Goal: Task Accomplishment & Management: Use online tool/utility

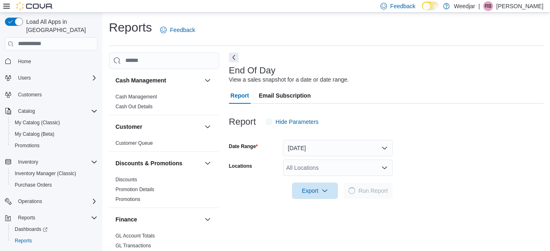
scroll to position [13, 0]
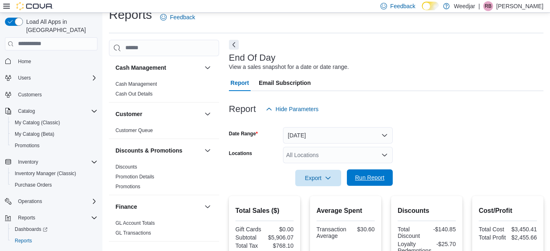
click at [369, 183] on span "Run Report" at bounding box center [370, 177] width 36 height 16
click at [375, 175] on span "Run Report" at bounding box center [369, 177] width 29 height 8
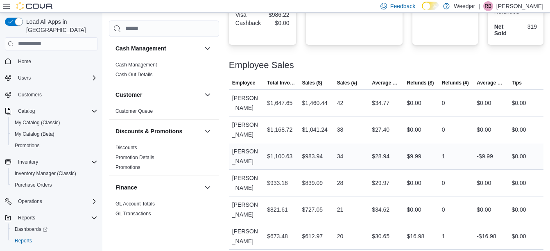
scroll to position [352, 0]
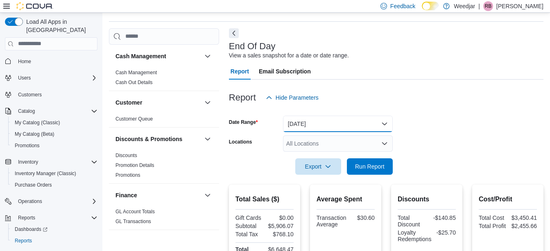
click at [341, 126] on button "[DATE]" at bounding box center [338, 123] width 110 height 16
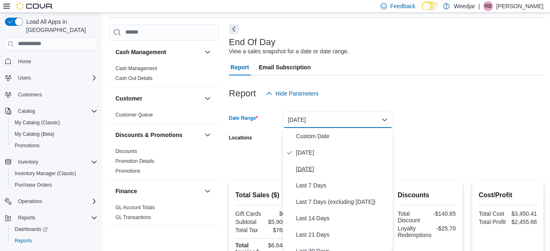
scroll to position [22, 0]
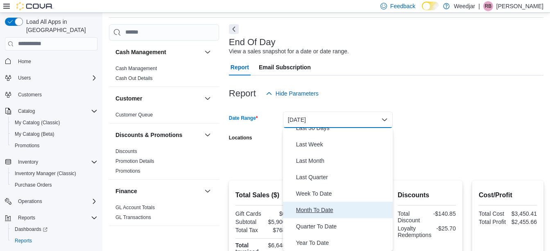
click at [321, 209] on div "Custom Date [DATE] [DATE] Last 7 Days Last 7 Days (excluding [DATE]) Last 14 Da…" at bounding box center [338, 189] width 110 height 123
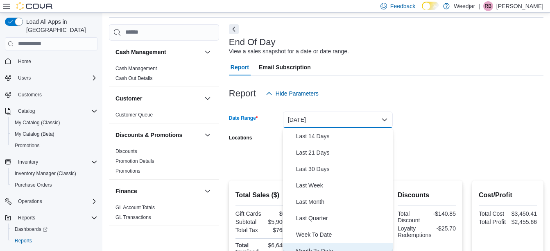
click at [341, 249] on span "Month To Date" at bounding box center [342, 251] width 93 height 10
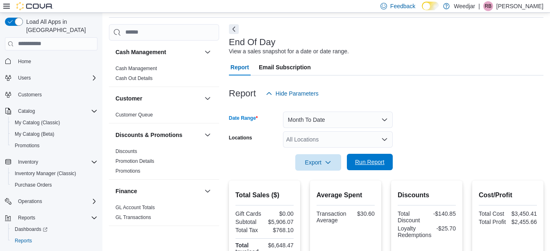
click at [352, 168] on span "Run Report" at bounding box center [370, 162] width 36 height 16
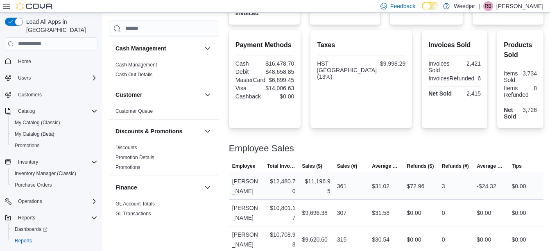
scroll to position [315, 0]
